Goal: Task Accomplishment & Management: Use online tool/utility

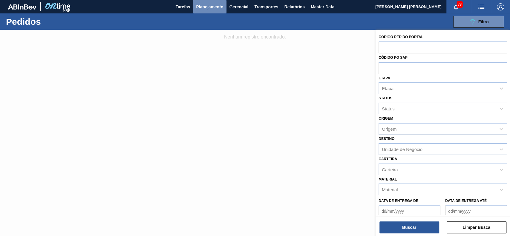
click at [202, 4] on span "Planejamento" at bounding box center [209, 6] width 27 height 7
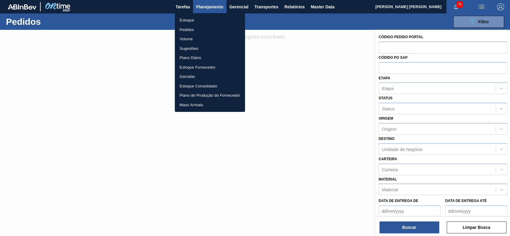
click at [193, 20] on li "Estoque" at bounding box center [210, 21] width 70 height 10
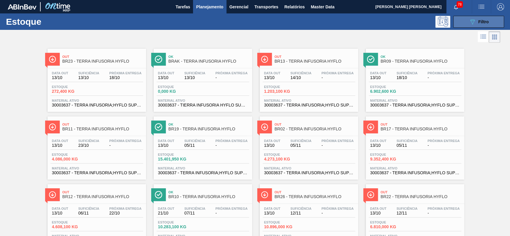
click at [492, 20] on button "089F7B8B-B2A5-4AFE-B5C0-19BA573D28AC Filtro" at bounding box center [478, 22] width 51 height 12
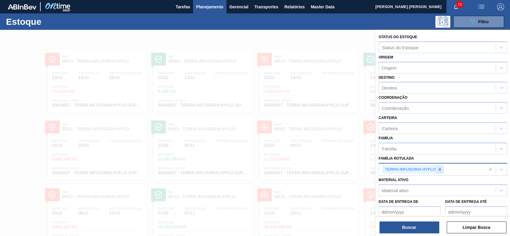
click at [441, 170] on icon at bounding box center [440, 170] width 4 height 4
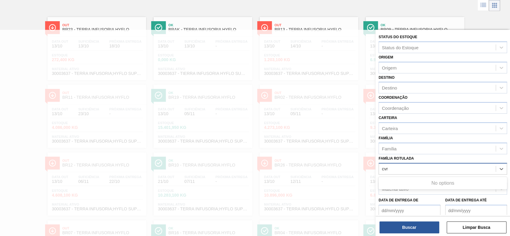
scroll to position [32, 0]
type Rotulada "carv"
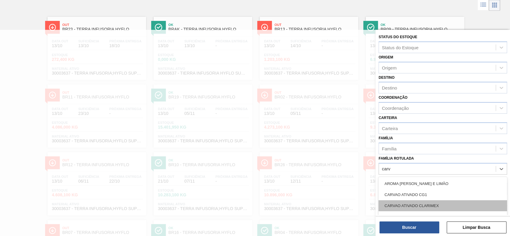
click at [432, 208] on div "CARVAO ATIVADO CLARIMEX" at bounding box center [442, 205] width 128 height 11
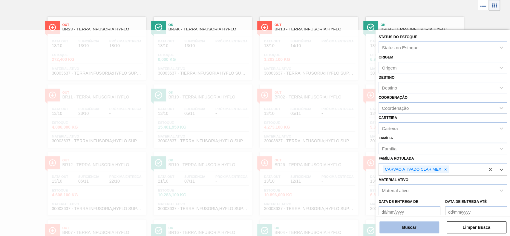
click at [416, 226] on button "Buscar" at bounding box center [409, 228] width 60 height 12
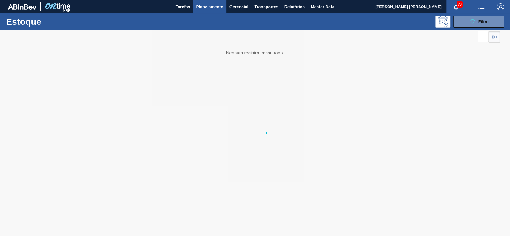
scroll to position [0, 0]
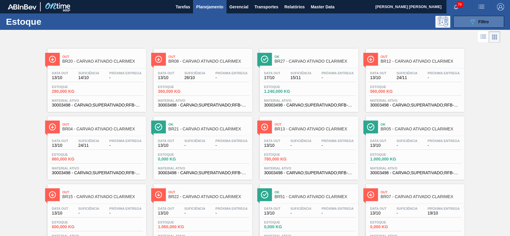
click at [473, 23] on icon "089F7B8B-B2A5-4AFE-B5C0-19BA573D28AC" at bounding box center [472, 21] width 7 height 7
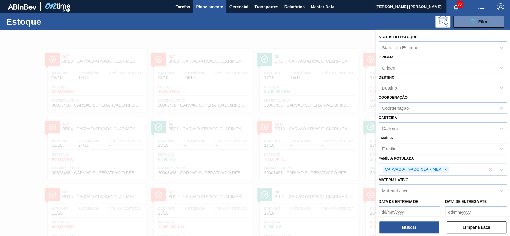
click at [444, 171] on div at bounding box center [445, 169] width 7 height 7
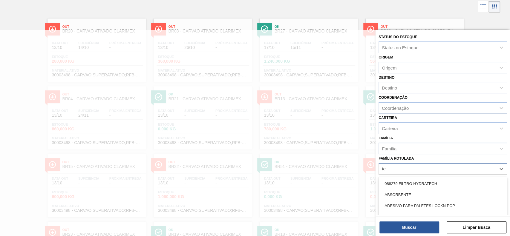
scroll to position [32, 0]
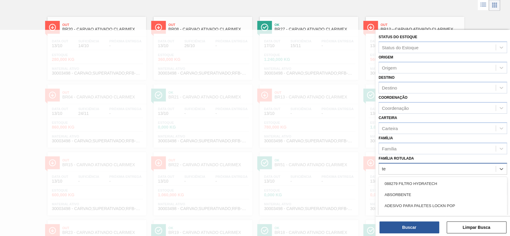
type Rotulada "t"
type Rotulada "hyflo"
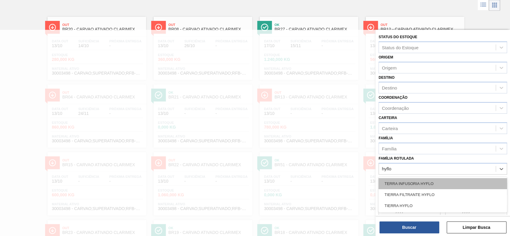
click at [428, 181] on div "TERRA INFUSORIA HYFLO" at bounding box center [442, 183] width 128 height 11
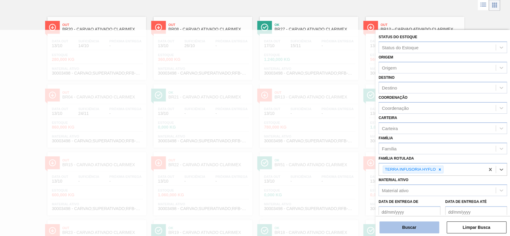
click at [417, 223] on button "Buscar" at bounding box center [409, 228] width 60 height 12
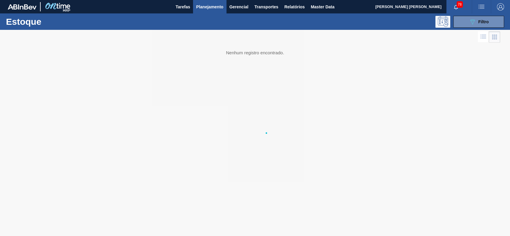
scroll to position [0, 0]
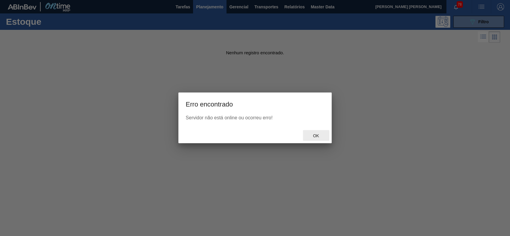
click at [318, 136] on span "Ok" at bounding box center [316, 136] width 16 height 5
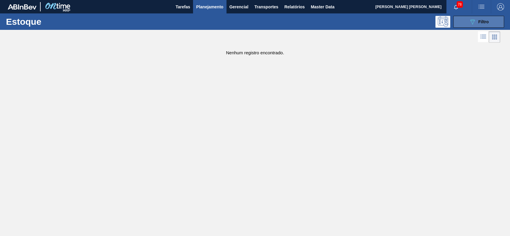
click at [483, 19] on span "Filtro" at bounding box center [483, 21] width 10 height 5
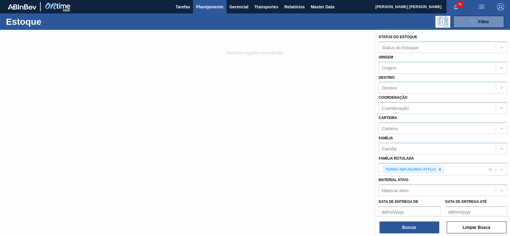
click at [148, 56] on div at bounding box center [255, 148] width 510 height 236
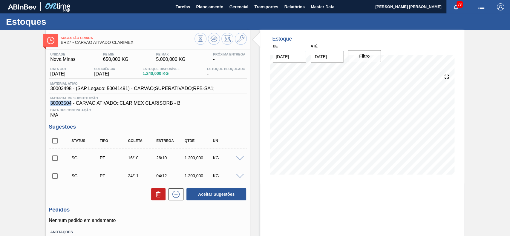
drag, startPoint x: 70, startPoint y: 104, endPoint x: 51, endPoint y: 103, distance: 19.7
click at [51, 103] on span "30003504 - CARVAO ATIVADO;;CLARIMEX CLARISORB - B" at bounding box center [147, 103] width 195 height 5
copy span "30003504"
drag, startPoint x: 72, startPoint y: 90, endPoint x: 50, endPoint y: 88, distance: 21.9
click at [50, 88] on span "30003498 - (SAP Legado: 50041491) - CARVAO;SUPERATIVADO;RFB-SA1;" at bounding box center [132, 88] width 164 height 5
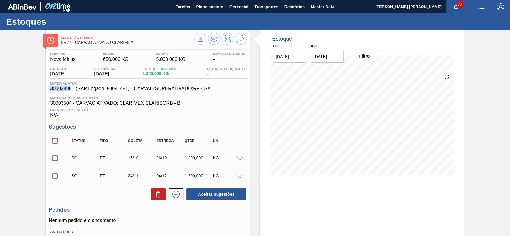
copy span "30003498"
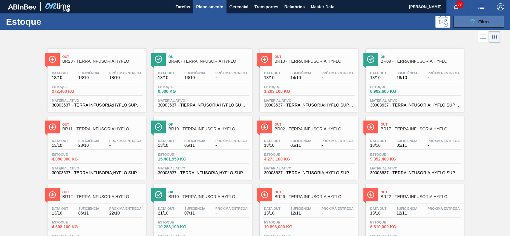
click at [458, 27] on button "089F7B8B-B2A5-4AFE-B5C0-19BA573D28AC Filtro" at bounding box center [478, 22] width 51 height 12
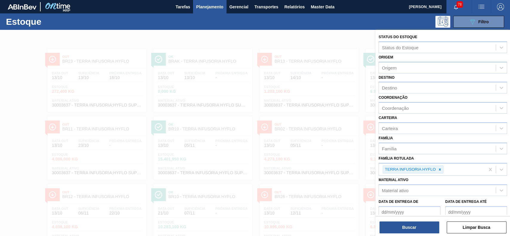
click at [331, 45] on div at bounding box center [255, 148] width 510 height 236
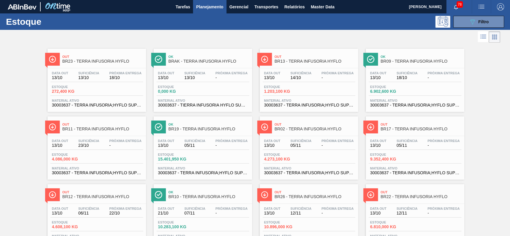
scroll to position [79, 0]
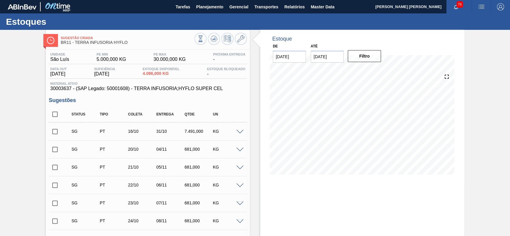
click at [54, 115] on input "checkbox" at bounding box center [55, 114] width 13 height 13
checkbox input "true"
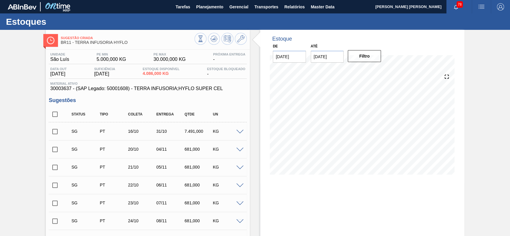
checkbox input "true"
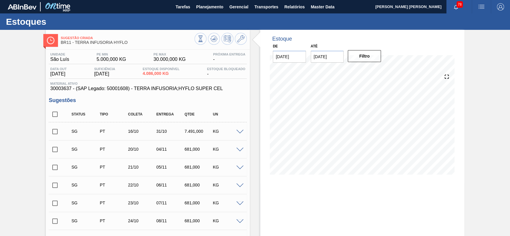
checkbox input "true"
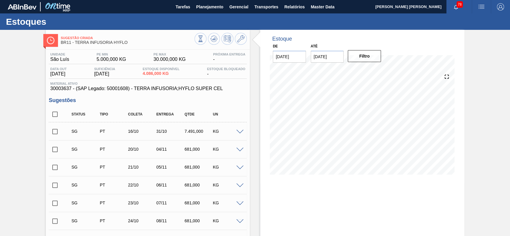
checkbox input "true"
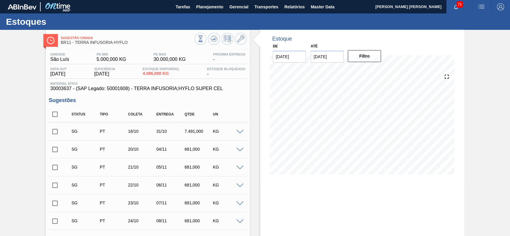
checkbox input "true"
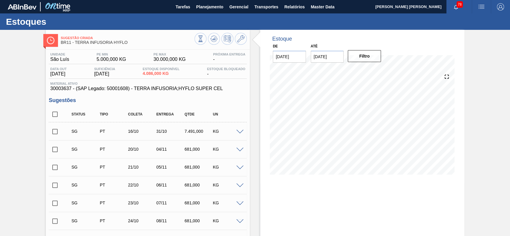
checkbox input "true"
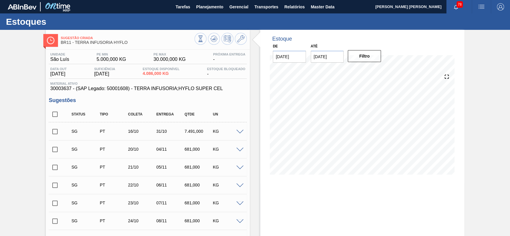
checkbox input "true"
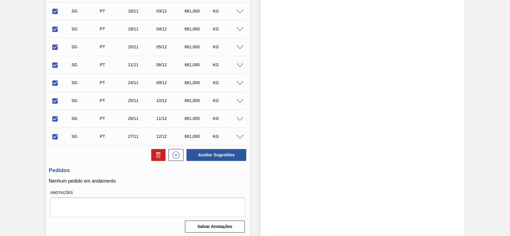
scroll to position [517, 0]
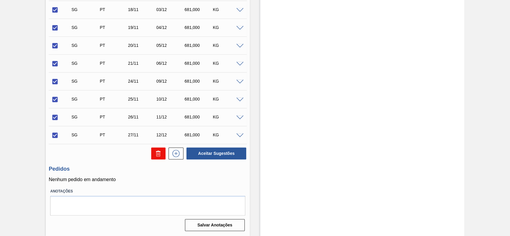
click at [158, 157] on button at bounding box center [158, 154] width 14 height 12
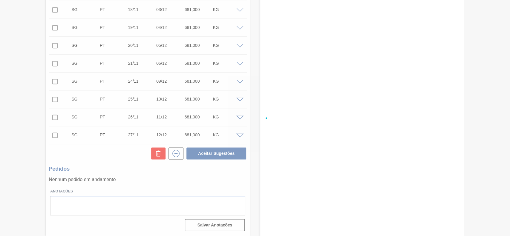
checkbox input "false"
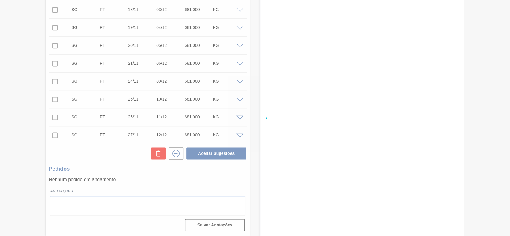
checkbox input "false"
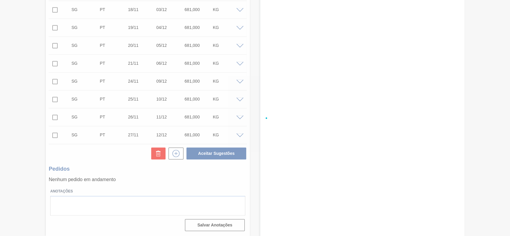
checkbox input "false"
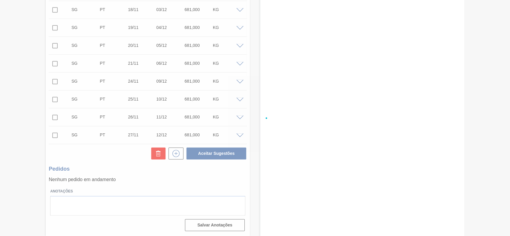
checkbox input "false"
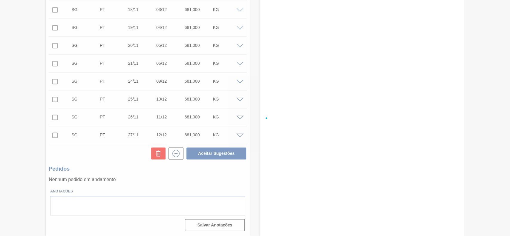
checkbox input "false"
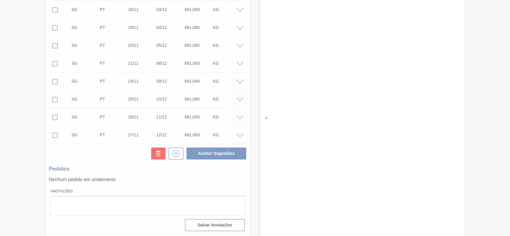
checkbox input "false"
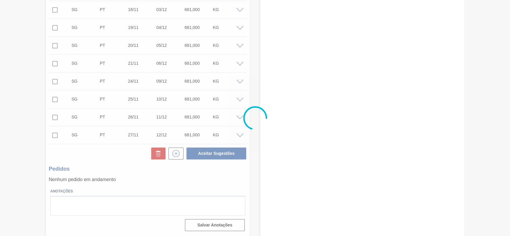
scroll to position [21, 0]
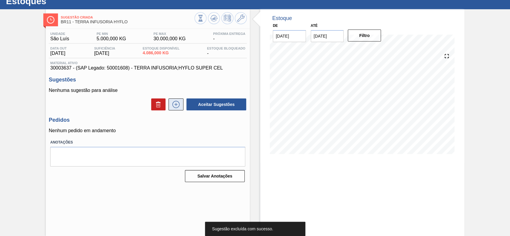
click at [173, 106] on icon at bounding box center [176, 104] width 10 height 7
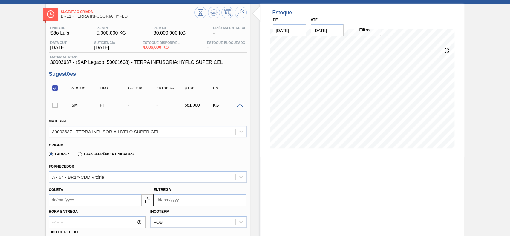
scroll to position [42, 0]
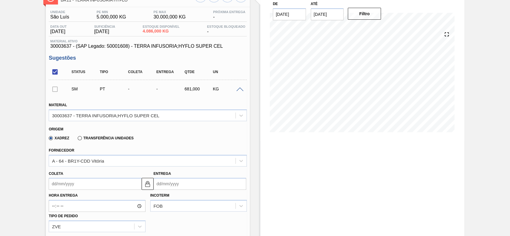
drag, startPoint x: 83, startPoint y: 139, endPoint x: 84, endPoint y: 142, distance: 3.1
click at [83, 139] on label "Transferência Unidades" at bounding box center [106, 138] width 56 height 4
click at [77, 139] on input "Transferência Unidades" at bounding box center [77, 139] width 0 height 0
click at [99, 157] on div "BR01-Manaus" at bounding box center [148, 161] width 198 height 12
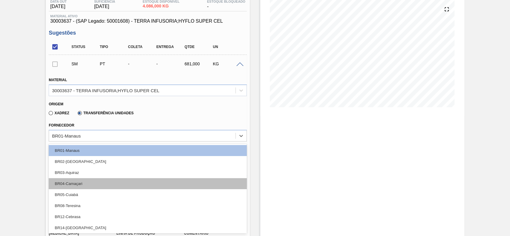
click at [98, 184] on div "BR04-Camaçari" at bounding box center [148, 183] width 198 height 11
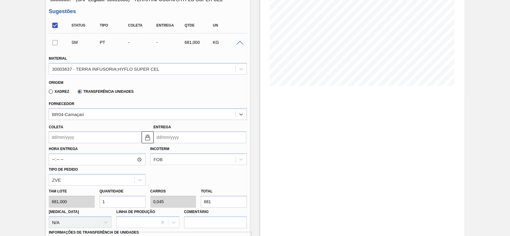
scroll to position [108, 0]
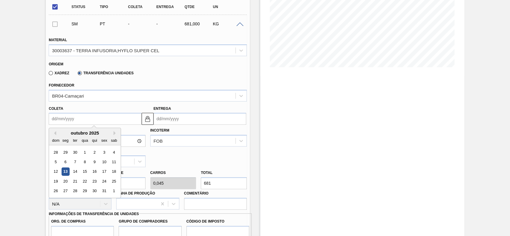
drag, startPoint x: 87, startPoint y: 120, endPoint x: 90, endPoint y: 136, distance: 16.4
click at [88, 120] on input "Coleta" at bounding box center [95, 119] width 93 height 12
click at [73, 173] on div "14" at bounding box center [75, 172] width 8 height 8
type input "[DATE]"
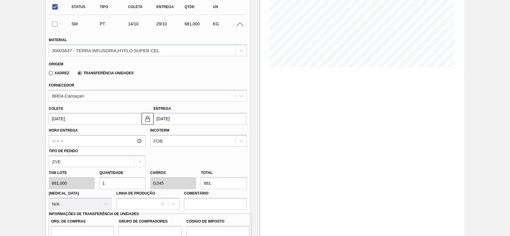
click at [122, 181] on input "1" at bounding box center [122, 183] width 46 height 12
type input "5"
type input "0,227"
type input "3.405"
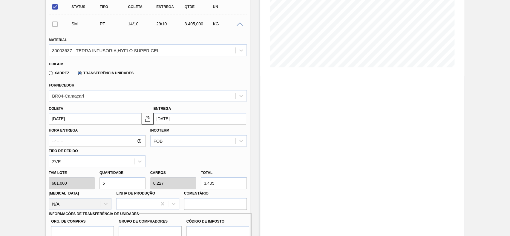
scroll to position [187, 0]
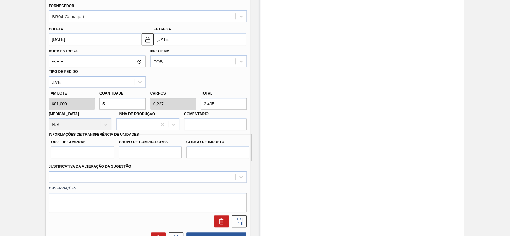
type input "5"
drag, startPoint x: 85, startPoint y: 148, endPoint x: 88, endPoint y: 159, distance: 11.2
click at [85, 148] on input "Org. de Compras" at bounding box center [82, 153] width 63 height 12
type input "BR00"
click at [150, 154] on input "Grupo de Compradores" at bounding box center [150, 153] width 63 height 12
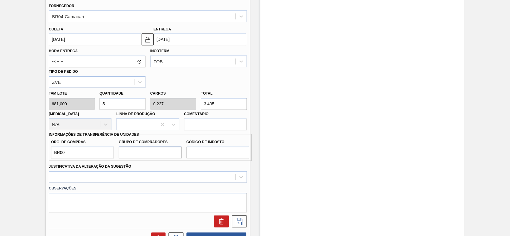
type input "A01"
click at [201, 153] on input "Código de Imposto" at bounding box center [217, 153] width 63 height 12
type input "I1"
click at [161, 178] on div at bounding box center [148, 177] width 198 height 12
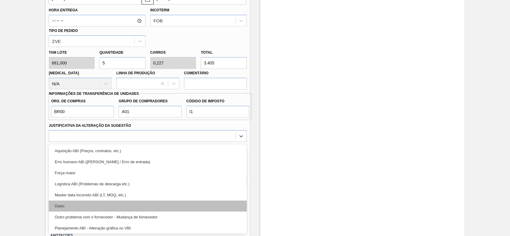
click at [110, 204] on div "Outro" at bounding box center [148, 206] width 198 height 11
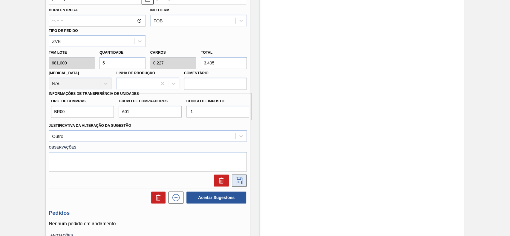
click at [246, 179] on div at bounding box center [147, 181] width 203 height 12
click at [238, 179] on icon at bounding box center [239, 180] width 10 height 7
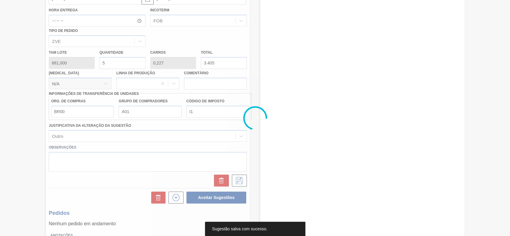
scroll to position [21, 0]
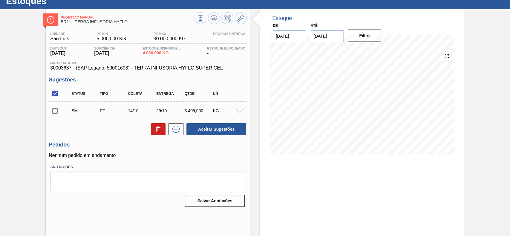
click at [62, 109] on span at bounding box center [65, 111] width 9 height 12
click at [57, 114] on input "checkbox" at bounding box center [55, 111] width 13 height 13
checkbox input "true"
click at [215, 132] on button "Aceitar Sugestões" at bounding box center [216, 129] width 60 height 12
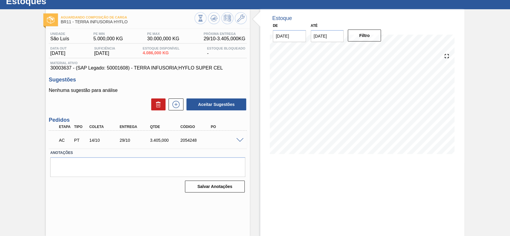
click at [237, 138] on div at bounding box center [241, 140] width 12 height 4
click at [237, 140] on span at bounding box center [239, 140] width 7 height 4
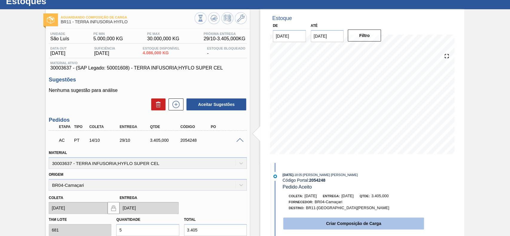
click at [339, 221] on button "Criar Composição de Carga" at bounding box center [353, 224] width 141 height 12
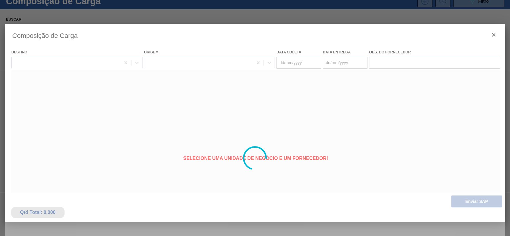
type coleta "[DATE]"
type Entrega "[DATE]"
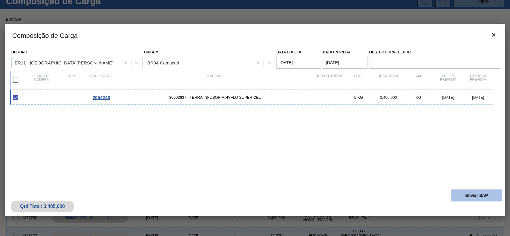
click at [477, 199] on button "Enviar SAP" at bounding box center [476, 196] width 51 height 12
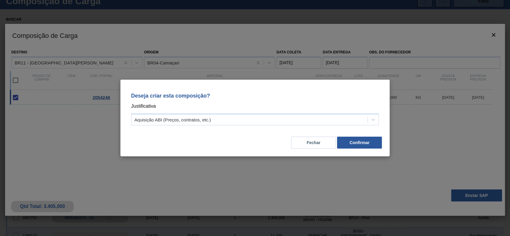
drag, startPoint x: 247, startPoint y: 119, endPoint x: 230, endPoint y: 127, distance: 19.0
click at [242, 122] on div "Aquisição ABI (Preços, contratos, etc.)" at bounding box center [249, 120] width 236 height 9
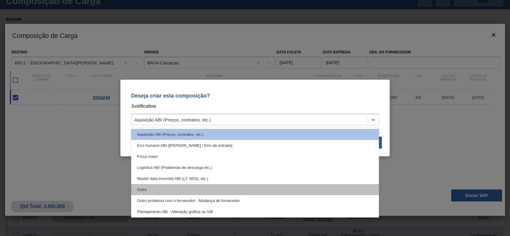
click at [177, 188] on div "Outro" at bounding box center [255, 189] width 248 height 11
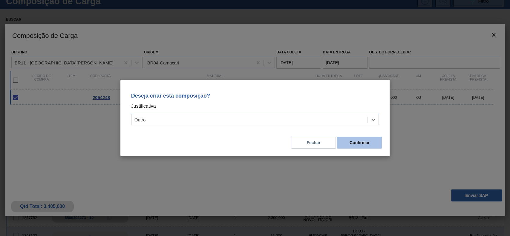
click at [353, 137] on button "Confirmar" at bounding box center [359, 143] width 45 height 12
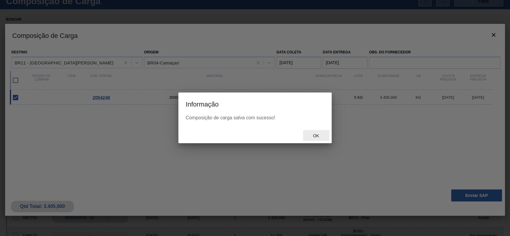
click at [313, 137] on span "Ok" at bounding box center [316, 136] width 16 height 5
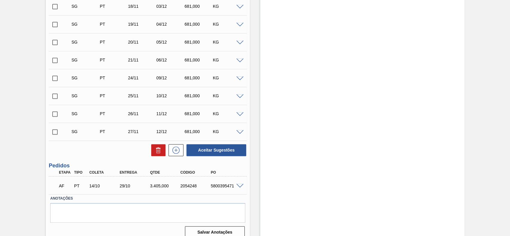
scroll to position [527, 0]
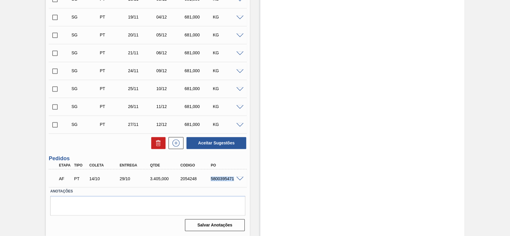
drag, startPoint x: 212, startPoint y: 179, endPoint x: 235, endPoint y: 182, distance: 22.6
click at [235, 182] on div "AF PT 14/10 29/10 3.405,000 2054248 5800395471" at bounding box center [146, 178] width 182 height 12
copy div "5800395471"
click at [240, 178] on span at bounding box center [239, 179] width 7 height 4
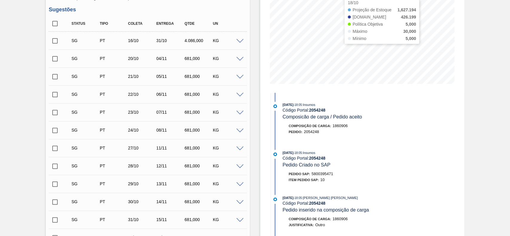
scroll to position [0, 0]
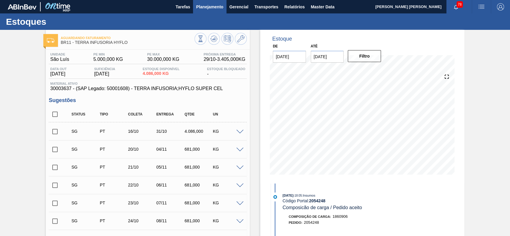
click at [215, 11] on button "Planejamento" at bounding box center [209, 6] width 33 height 13
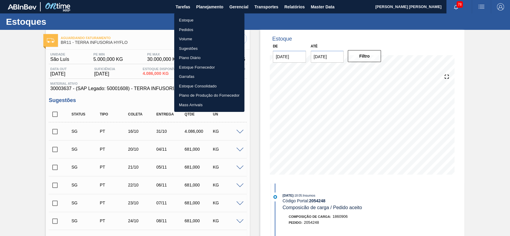
click at [306, 5] on div at bounding box center [255, 118] width 510 height 236
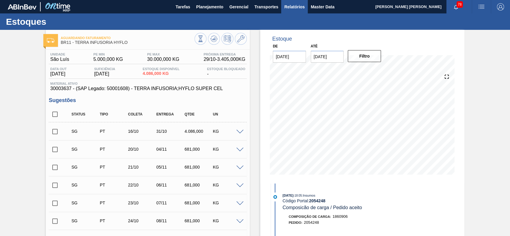
click at [299, 5] on span "Relatórios" at bounding box center [294, 6] width 20 height 7
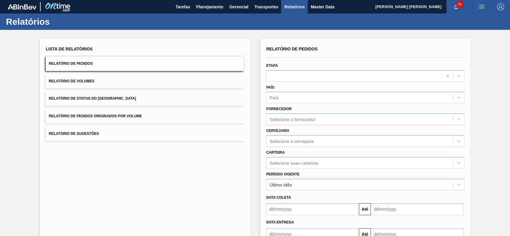
click at [175, 102] on button "Relatório de Status do Estoque" at bounding box center [145, 98] width 198 height 15
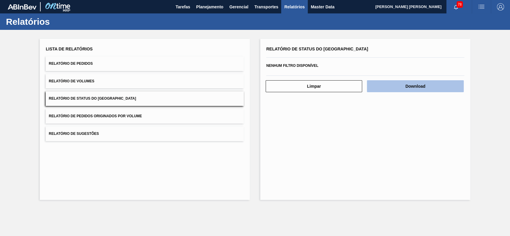
click at [396, 85] on button "Download" at bounding box center [415, 86] width 96 height 12
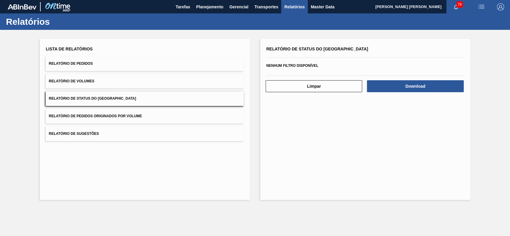
click at [198, 7] on span "Planejamento" at bounding box center [209, 6] width 27 height 7
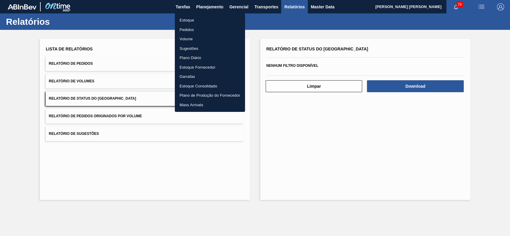
click at [204, 22] on li "Estoque" at bounding box center [210, 21] width 70 height 10
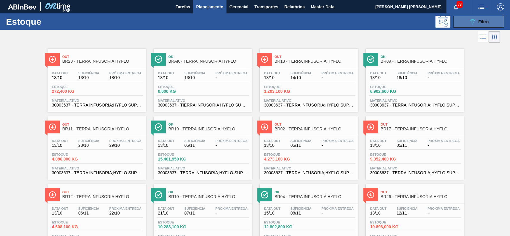
click at [484, 25] on div "089F7B8B-B2A5-4AFE-B5C0-19BA573D28AC Filtro" at bounding box center [479, 21] width 20 height 7
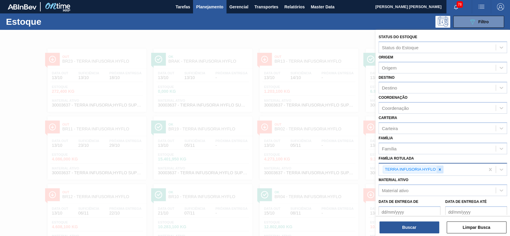
click at [438, 170] on icon at bounding box center [440, 170] width 4 height 4
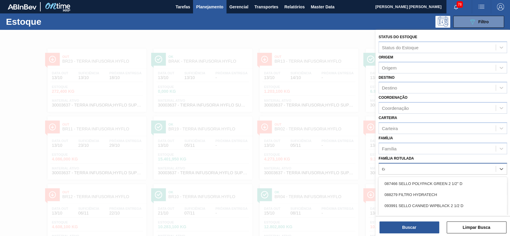
scroll to position [32, 0]
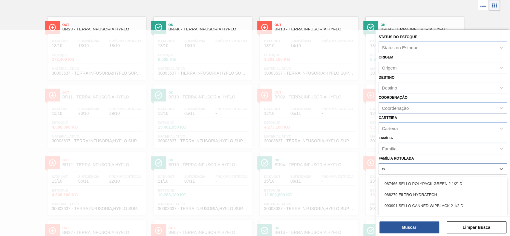
type Rotulada "carv"
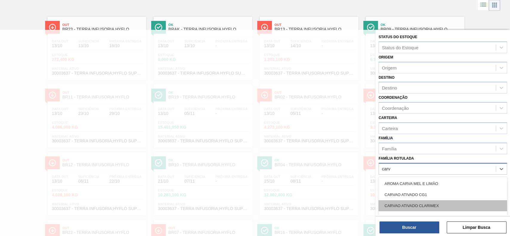
click at [428, 209] on div "CARVAO ATIVADO CLARIMEX" at bounding box center [442, 205] width 128 height 11
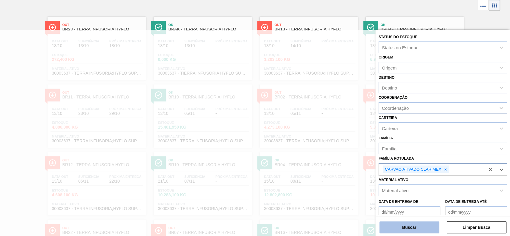
click at [423, 226] on button "Buscar" at bounding box center [409, 228] width 60 height 12
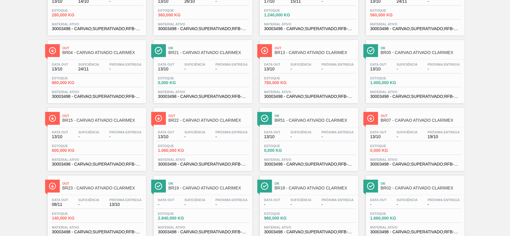
scroll to position [79, 0]
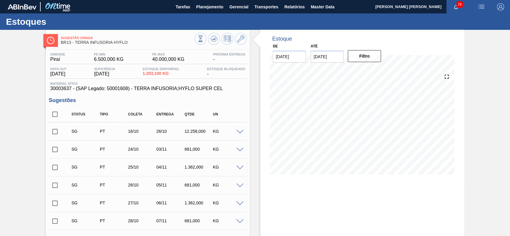
click at [59, 113] on input "checkbox" at bounding box center [55, 114] width 13 height 13
checkbox input "true"
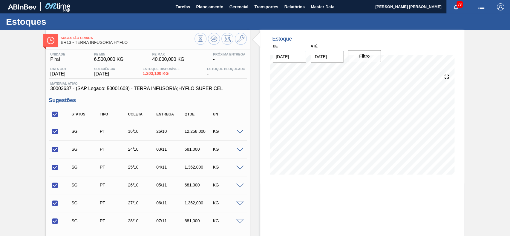
checkbox input "true"
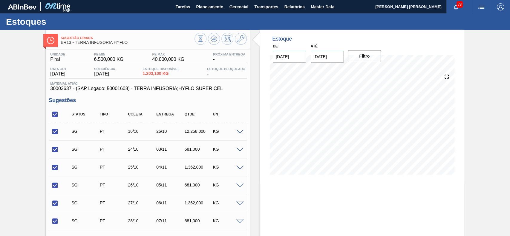
checkbox input "true"
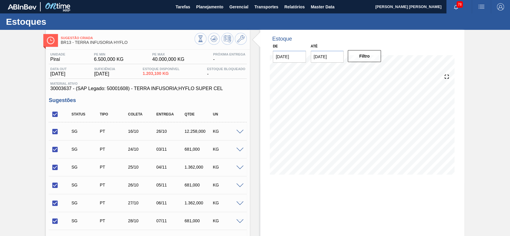
checkbox input "true"
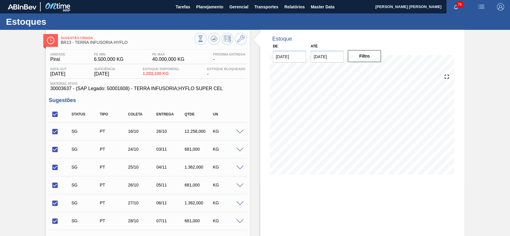
checkbox input "true"
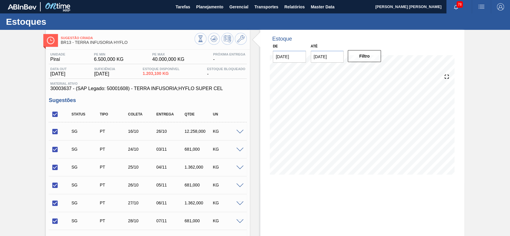
checkbox input "true"
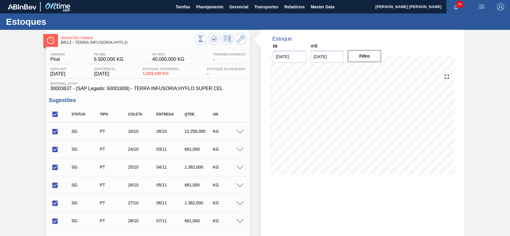
checkbox input "true"
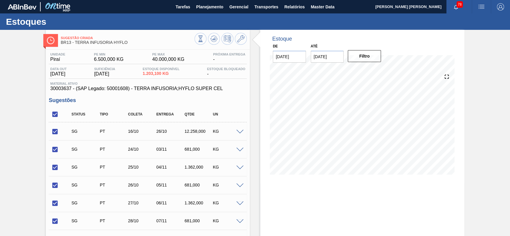
checkbox input "true"
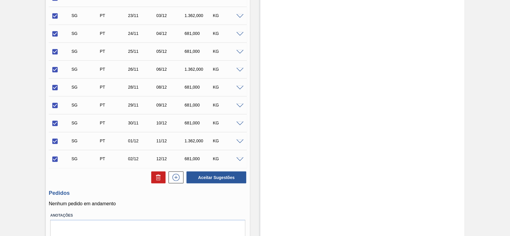
scroll to position [624, 0]
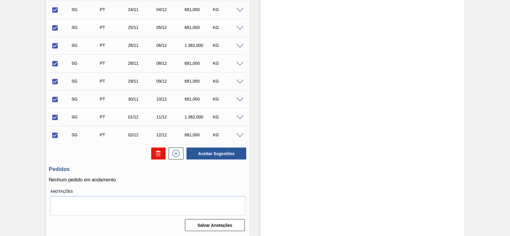
click at [160, 156] on icon at bounding box center [158, 153] width 7 height 7
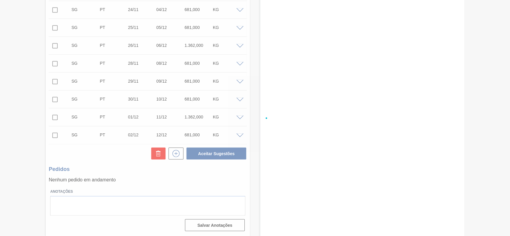
checkbox input "false"
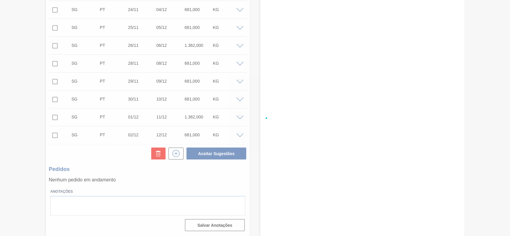
checkbox input "false"
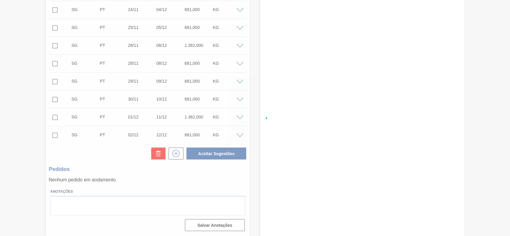
checkbox input "false"
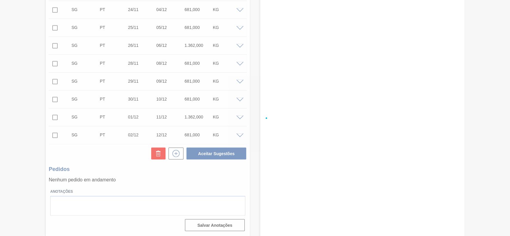
checkbox input "false"
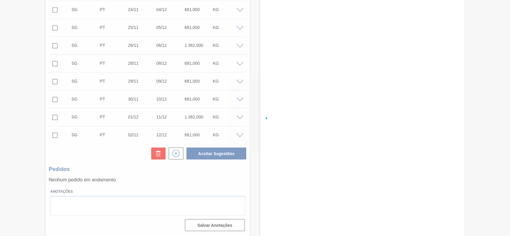
checkbox input "false"
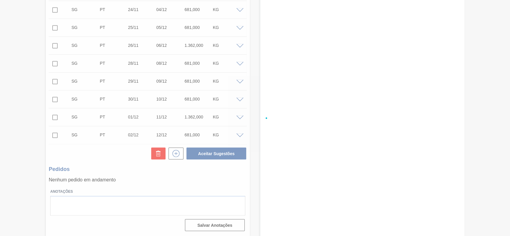
checkbox input "false"
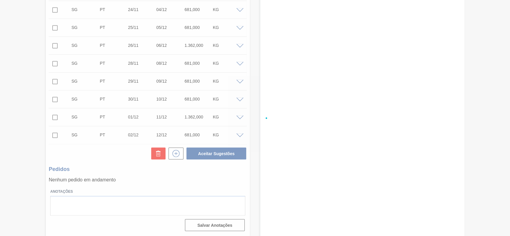
checkbox input "false"
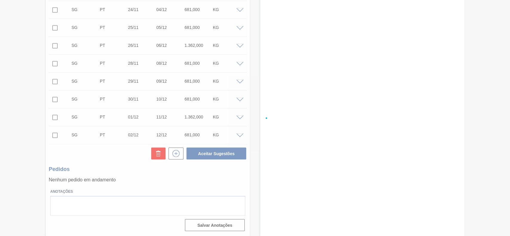
checkbox input "false"
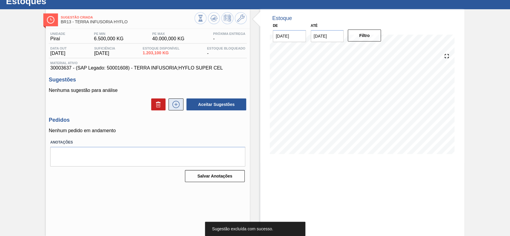
click at [174, 104] on icon at bounding box center [176, 104] width 10 height 7
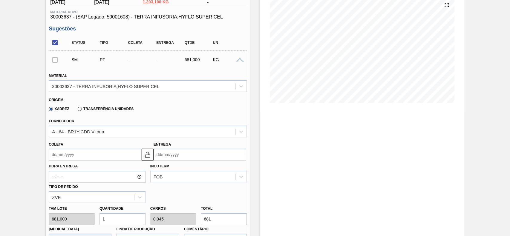
scroll to position [60, 0]
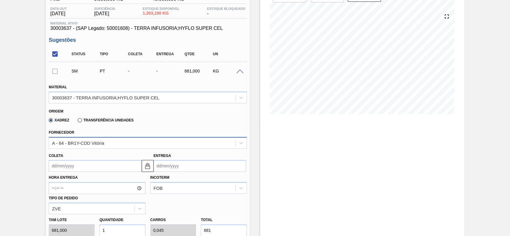
click at [109, 145] on div "A - 64 - BR1Y-CDD Vitória" at bounding box center [142, 143] width 186 height 9
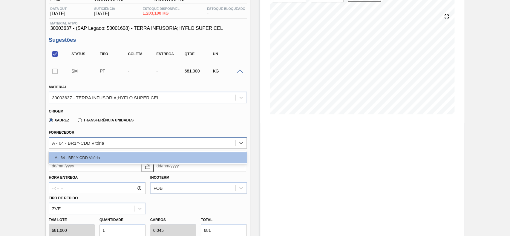
click at [118, 139] on div "A - 64 - BR1Y-CDD Vitória" at bounding box center [142, 143] width 186 height 9
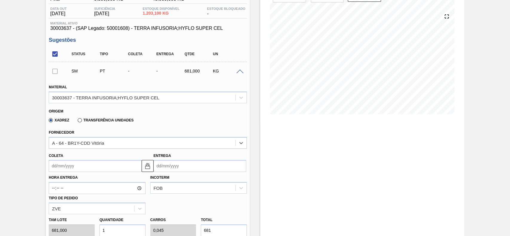
click at [96, 121] on label "Transferência Unidades" at bounding box center [106, 120] width 56 height 4
click at [77, 122] on input "Transferência Unidades" at bounding box center [77, 122] width 0 height 0
click at [102, 145] on div "BR01-Manaus" at bounding box center [148, 143] width 198 height 12
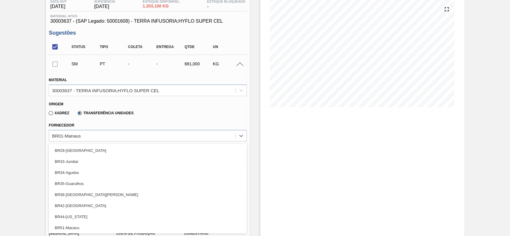
scroll to position [200, 0]
click at [94, 185] on div "BR35-Guarulhos" at bounding box center [148, 182] width 198 height 11
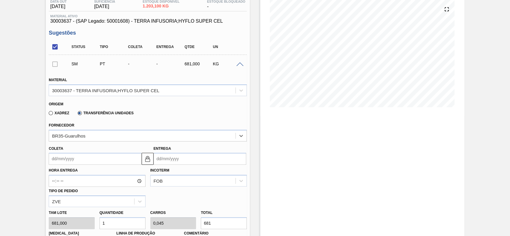
click at [102, 163] on input "Coleta" at bounding box center [95, 159] width 93 height 12
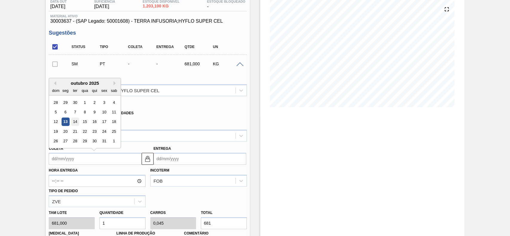
click at [72, 124] on div "14" at bounding box center [75, 122] width 8 height 8
type input "[DATE]"
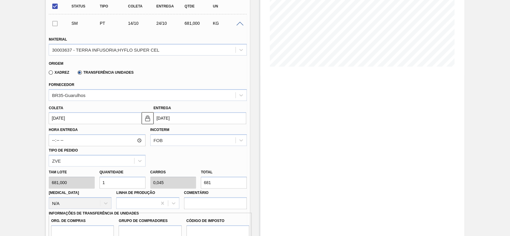
scroll to position [147, 0]
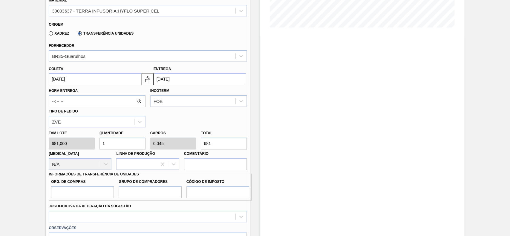
click at [130, 147] on input "1" at bounding box center [122, 144] width 46 height 12
type input "6"
type input "0,272"
type input "4.086"
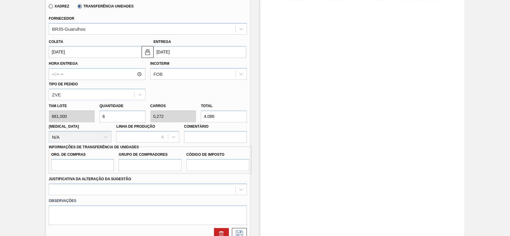
scroll to position [187, 0]
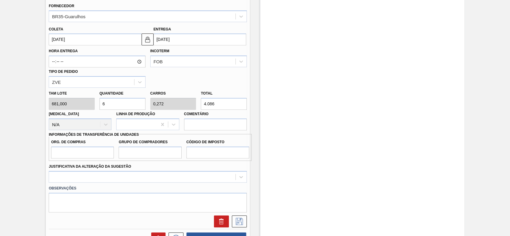
type input "6"
drag, startPoint x: 89, startPoint y: 156, endPoint x: 85, endPoint y: 159, distance: 4.9
click at [88, 156] on input "Org. de Compras" at bounding box center [82, 153] width 63 height 12
click at [193, 79] on div "Hora Entrega Incoterm FOB Tipo de pedido ZVE" at bounding box center [147, 66] width 203 height 42
click at [64, 152] on input "Org. de Compras" at bounding box center [82, 153] width 63 height 12
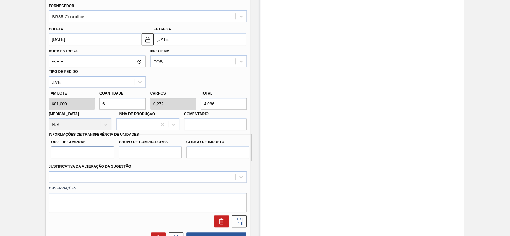
type input "BR00"
click at [155, 150] on input "Grupo de Compradores" at bounding box center [150, 153] width 63 height 12
type input "A01"
click at [196, 153] on input "Código de Imposto" at bounding box center [217, 153] width 63 height 12
type input "I1"
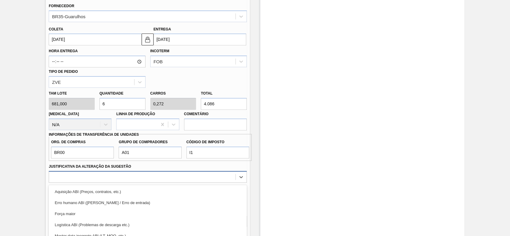
click at [82, 173] on div "option Força maior focused, 3 of 18. 18 results available. Use Up and Down to c…" at bounding box center [148, 177] width 198 height 12
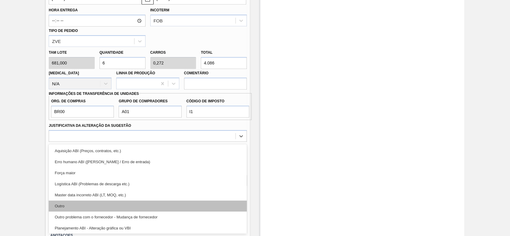
click at [85, 201] on div "Outro" at bounding box center [148, 206] width 198 height 11
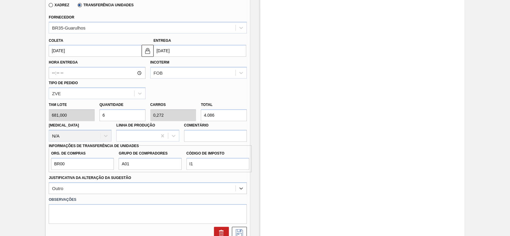
scroll to position [188, 0]
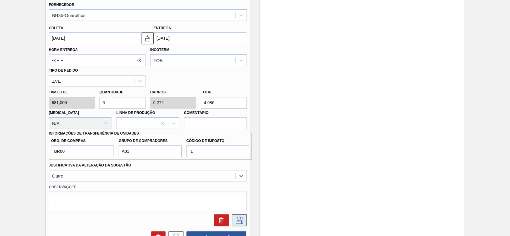
click at [238, 219] on icon at bounding box center [239, 220] width 10 height 7
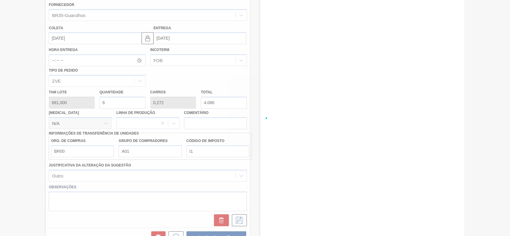
scroll to position [21, 0]
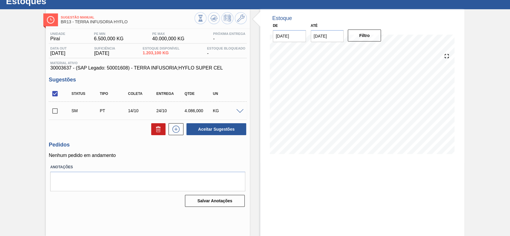
click at [51, 112] on input "checkbox" at bounding box center [55, 111] width 13 height 13
checkbox input "true"
click at [240, 110] on span at bounding box center [239, 111] width 7 height 4
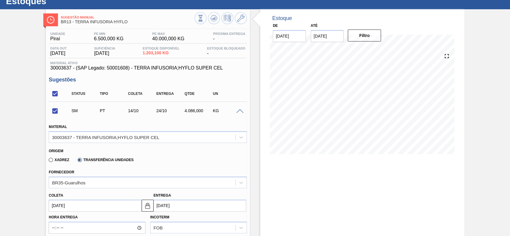
click at [238, 111] on span at bounding box center [239, 111] width 7 height 4
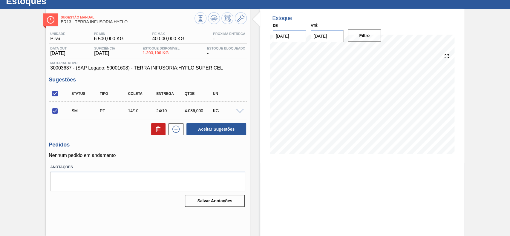
click at [237, 111] on span at bounding box center [239, 111] width 7 height 4
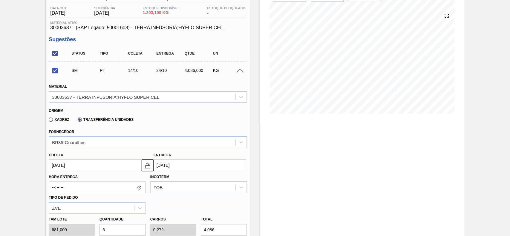
scroll to position [60, 0]
click at [240, 73] on span at bounding box center [239, 72] width 7 height 4
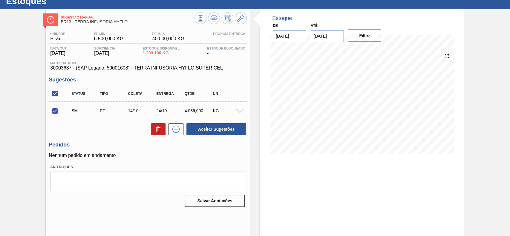
scroll to position [21, 0]
click at [226, 132] on button "Aceitar Sugestões" at bounding box center [216, 129] width 60 height 12
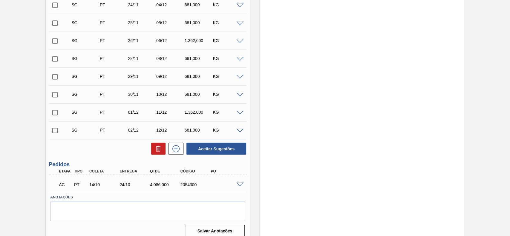
scroll to position [634, 0]
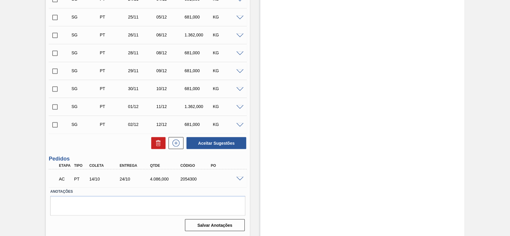
click at [240, 177] on span at bounding box center [239, 179] width 7 height 4
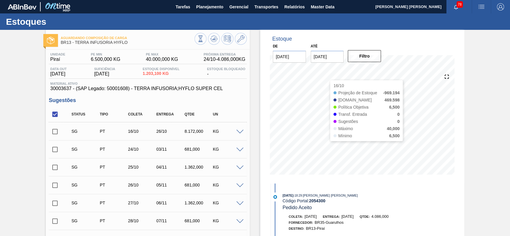
scroll to position [119, 0]
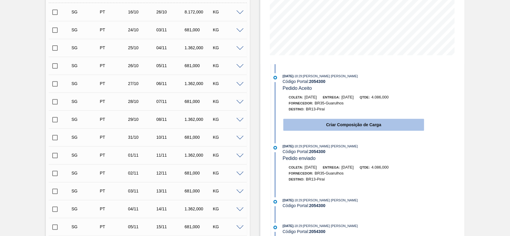
click at [326, 131] on button "Criar Composição de Carga" at bounding box center [353, 125] width 141 height 12
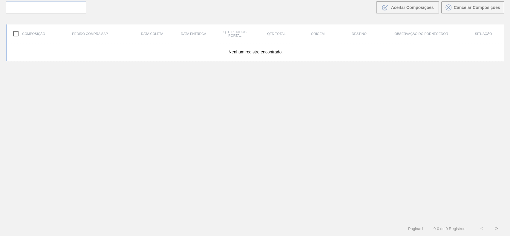
scroll to position [43, 0]
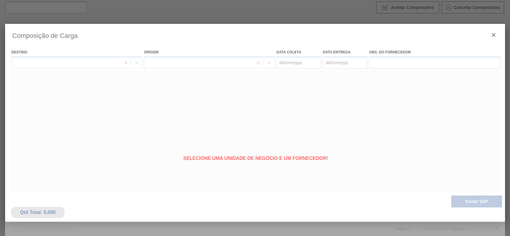
type coleta "[DATE]"
type Entrega "[DATE]"
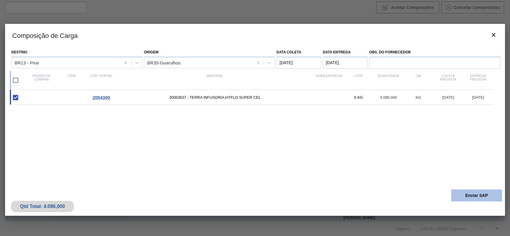
click at [473, 200] on button "Enviar SAP" at bounding box center [476, 196] width 51 height 12
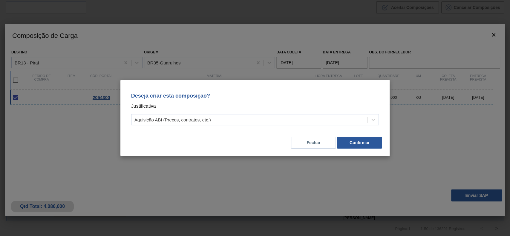
click at [241, 125] on div "Aquisição ABI (Preços, contratos, etc.)" at bounding box center [255, 120] width 248 height 12
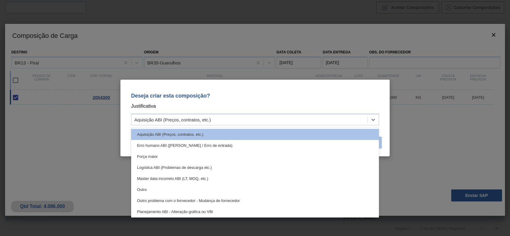
drag, startPoint x: 183, startPoint y: 186, endPoint x: 364, endPoint y: 144, distance: 185.9
click at [183, 187] on div "Outro" at bounding box center [255, 189] width 248 height 11
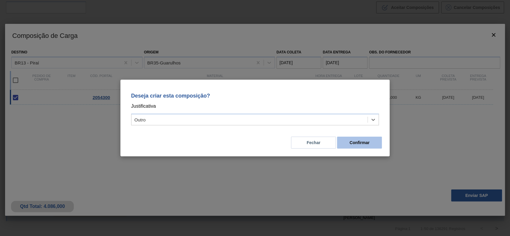
click at [378, 139] on button "Confirmar" at bounding box center [359, 143] width 45 height 12
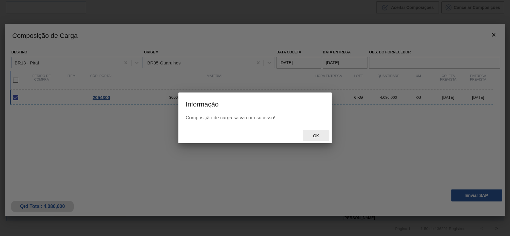
click at [323, 136] on span "Ok" at bounding box center [316, 136] width 16 height 5
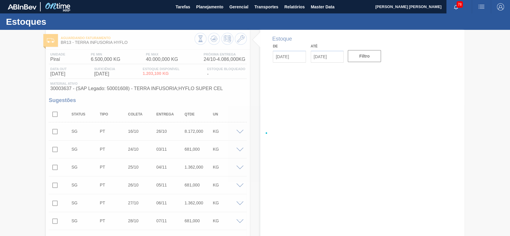
type input "[DATE]"
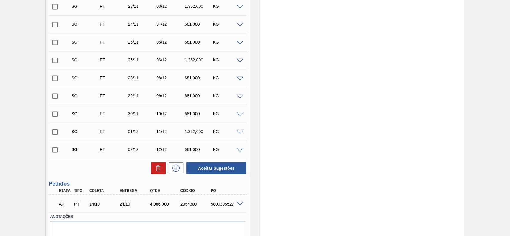
scroll to position [634, 0]
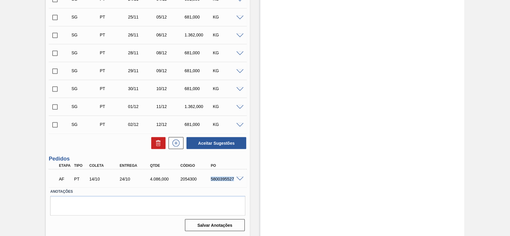
drag, startPoint x: 208, startPoint y: 180, endPoint x: 234, endPoint y: 181, distance: 25.7
click at [234, 181] on div "AF PT 14/10 24/10 4.086,000 2054300 5800395527" at bounding box center [146, 178] width 182 height 12
copy div "5800395527"
